Goal: Transaction & Acquisition: Purchase product/service

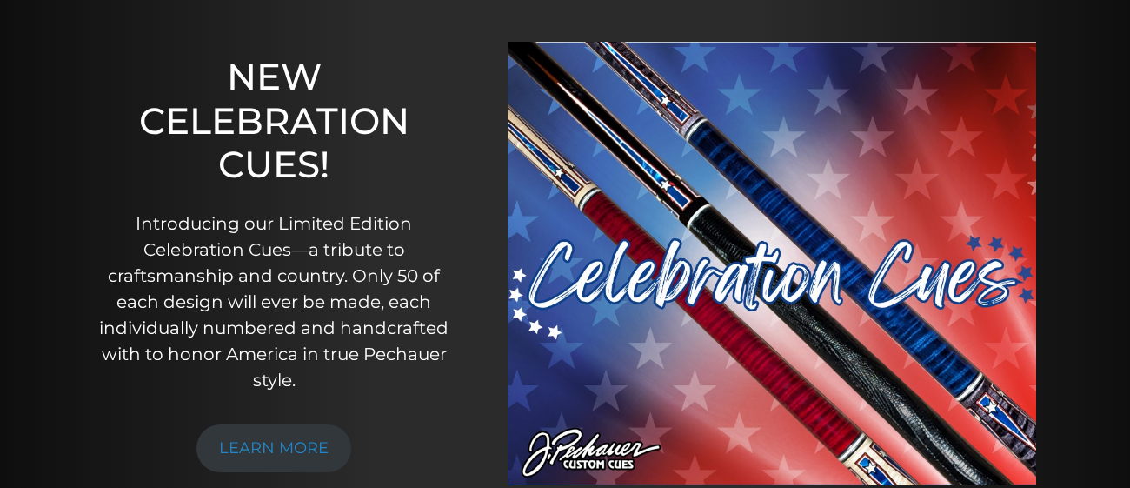
scroll to position [170, 0]
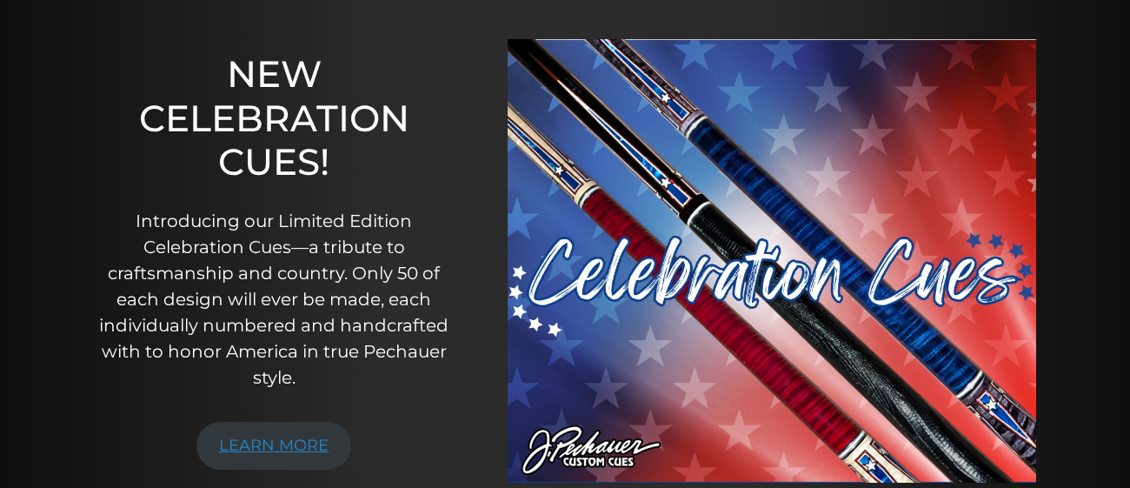
click at [294, 450] on link "LEARN MORE" at bounding box center [273, 446] width 155 height 48
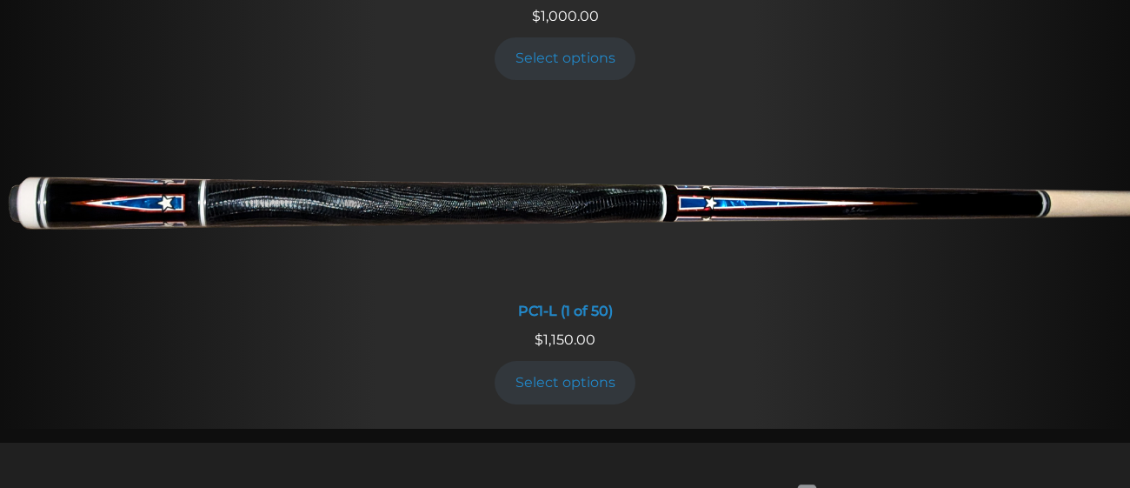
scroll to position [1219, 0]
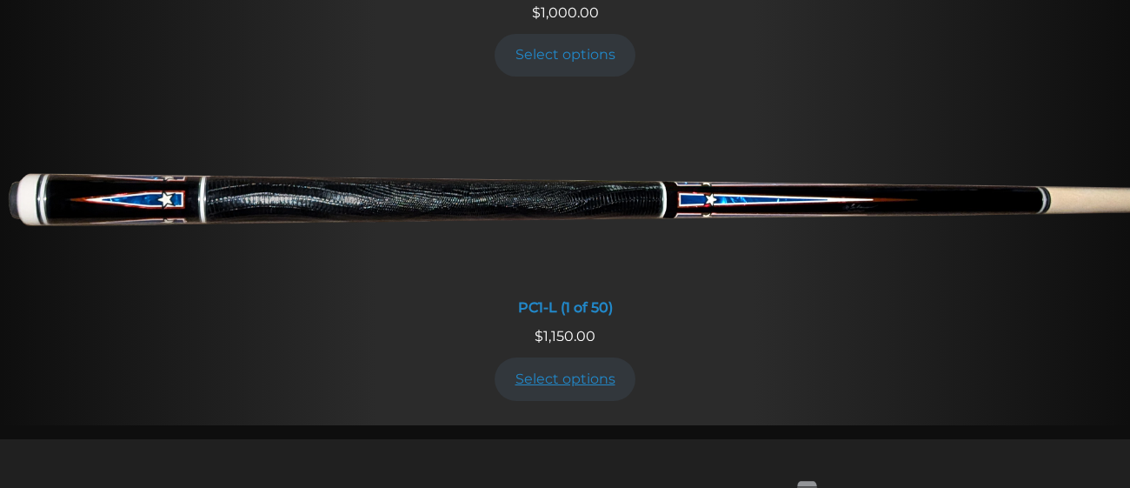
click at [548, 378] on link "Select options" at bounding box center [565, 378] width 141 height 43
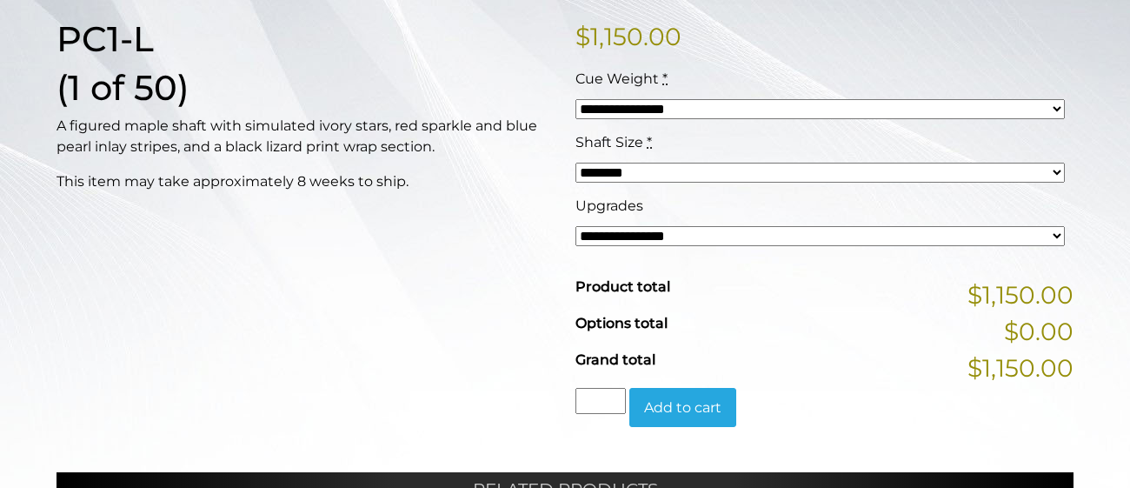
scroll to position [453, 0]
